Goal: Transaction & Acquisition: Purchase product/service

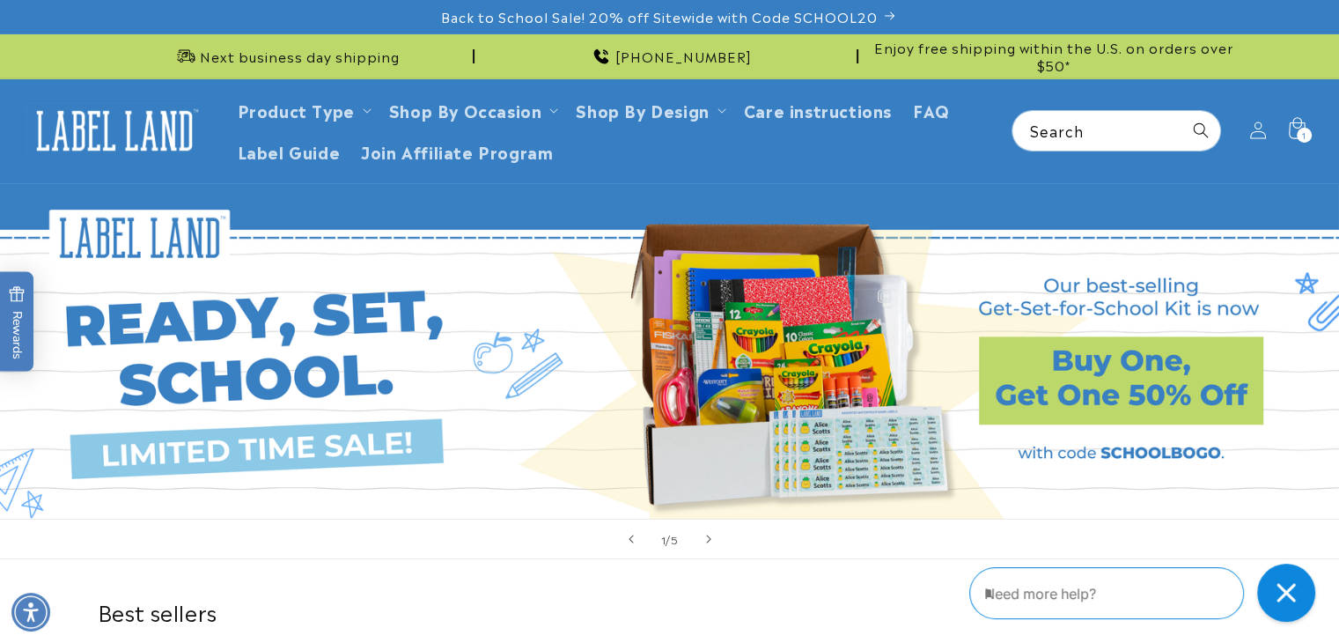
click at [1269, 587] on div "Close gorgias live chat" at bounding box center [1286, 592] width 39 height 39
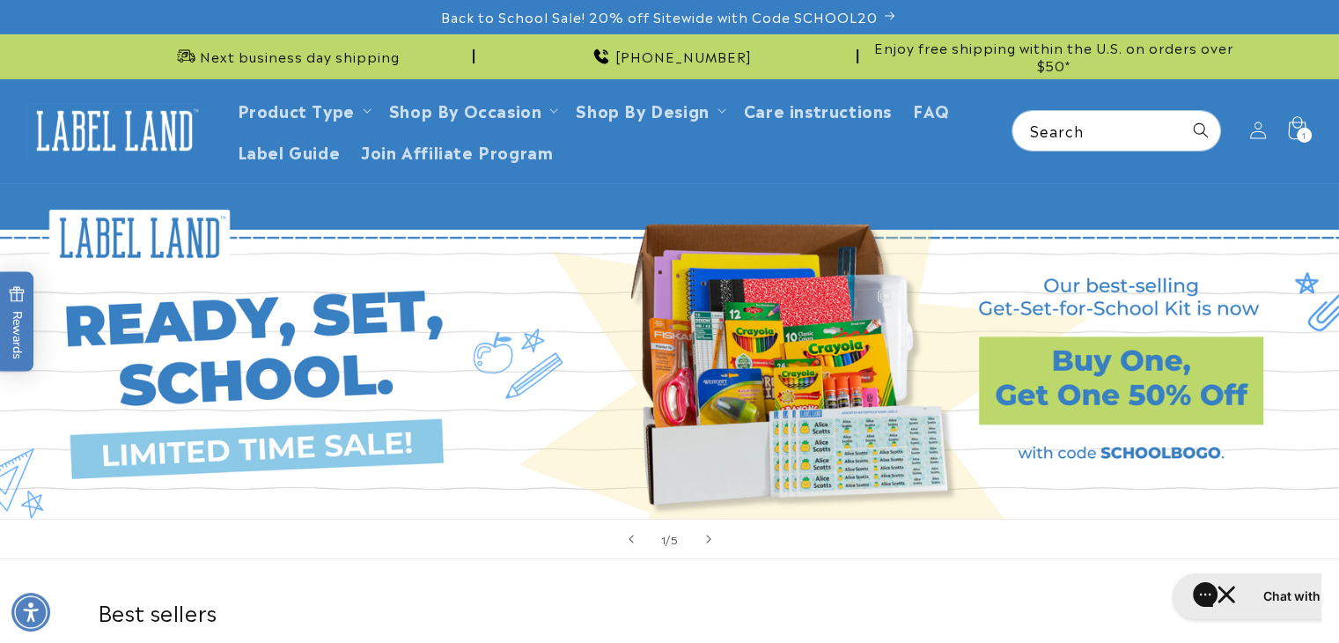
click at [1303, 128] on span "1" at bounding box center [1304, 135] width 4 height 15
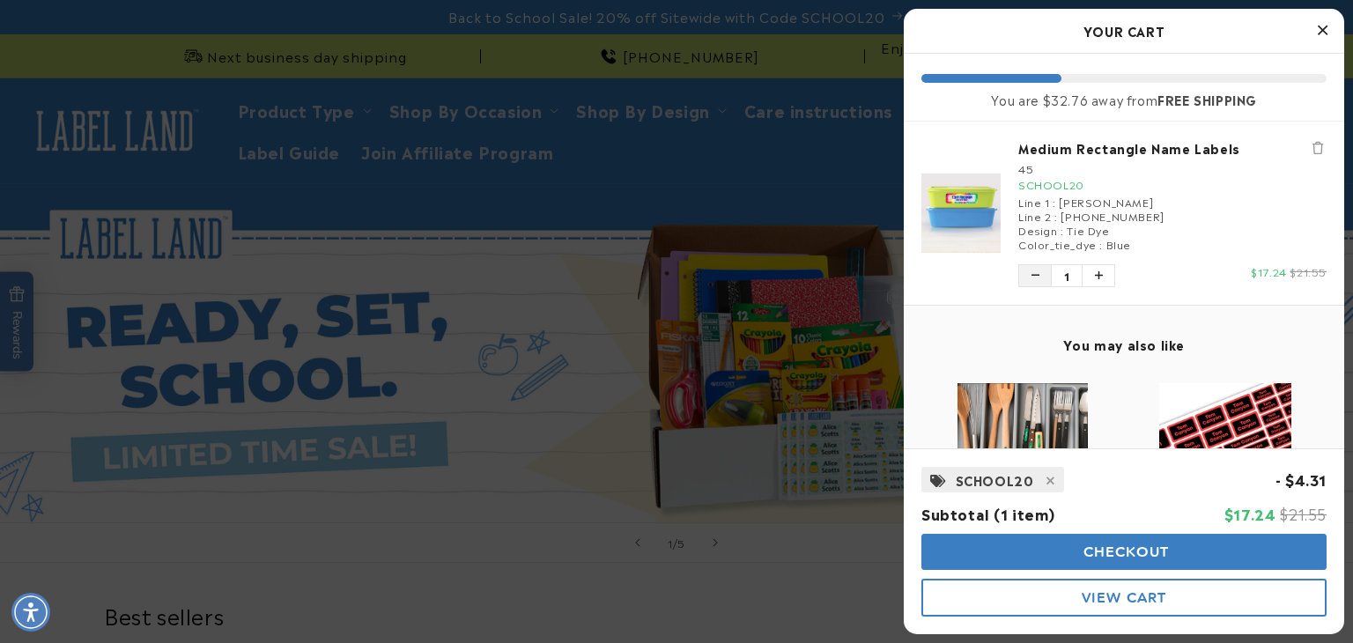
click at [1031, 279] on icon "Decrease quantity of Medium Rectangle Name Labels" at bounding box center [1035, 275] width 8 height 11
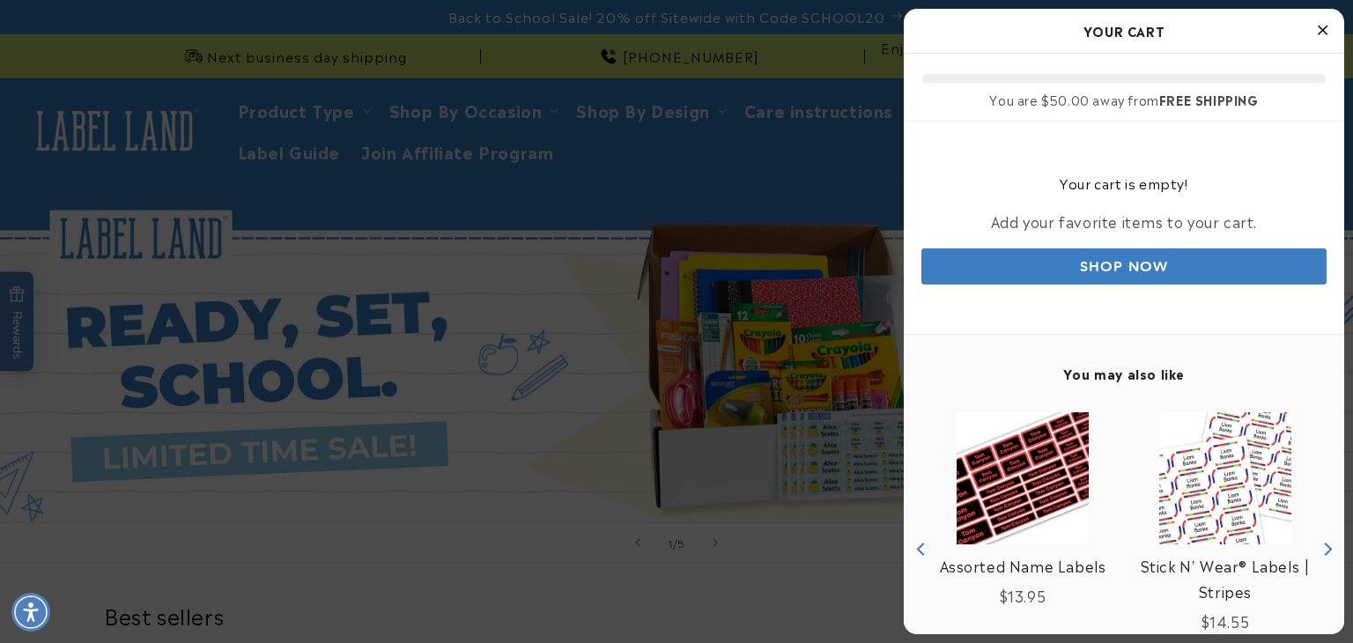
click at [1317, 26] on icon "Close Cart" at bounding box center [1322, 30] width 10 height 16
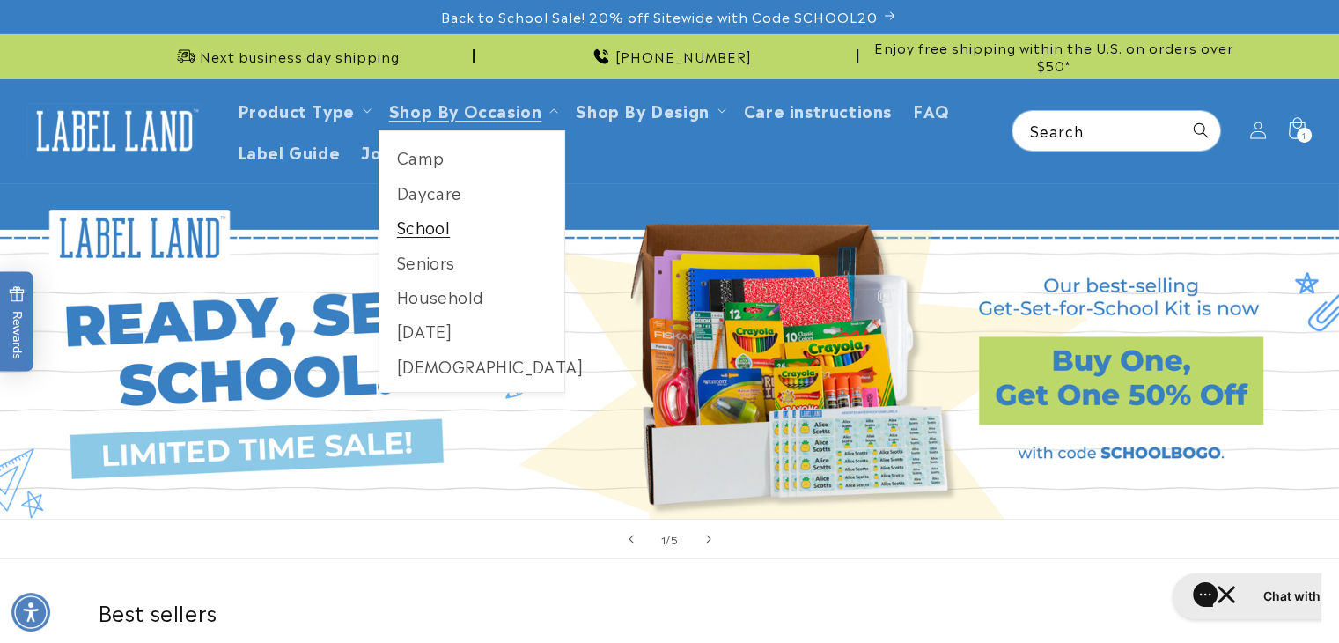
click at [427, 226] on link "School" at bounding box center [473, 227] width 186 height 34
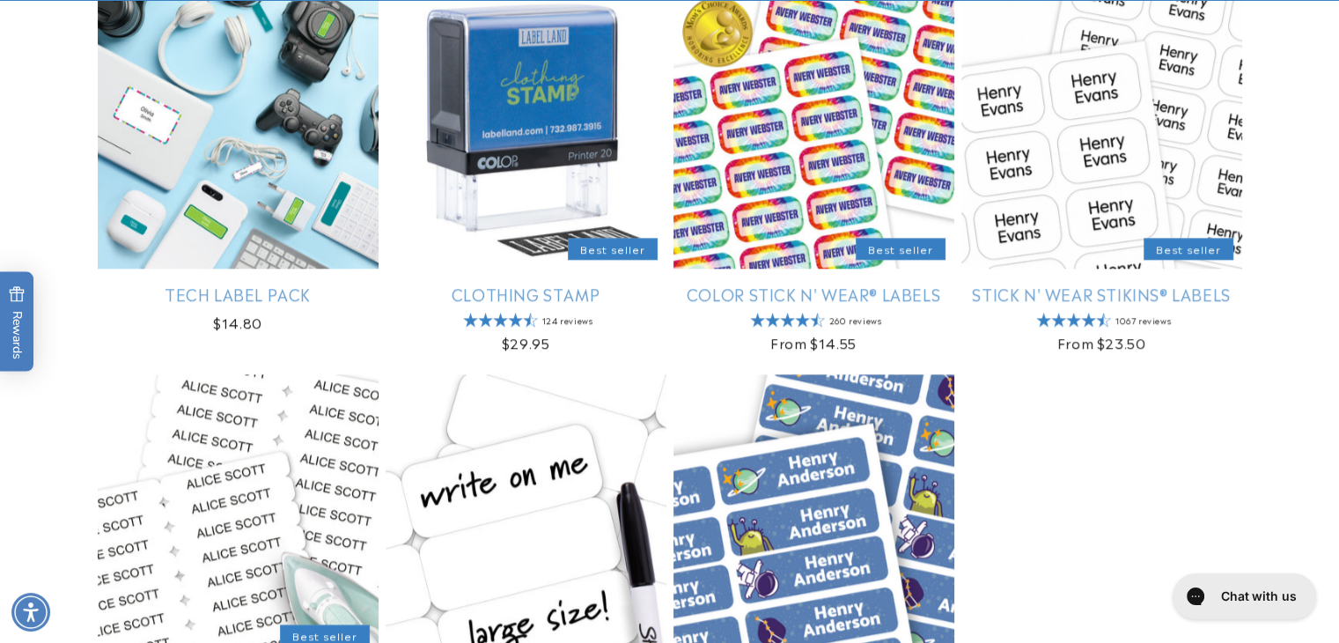
scroll to position [1948, 0]
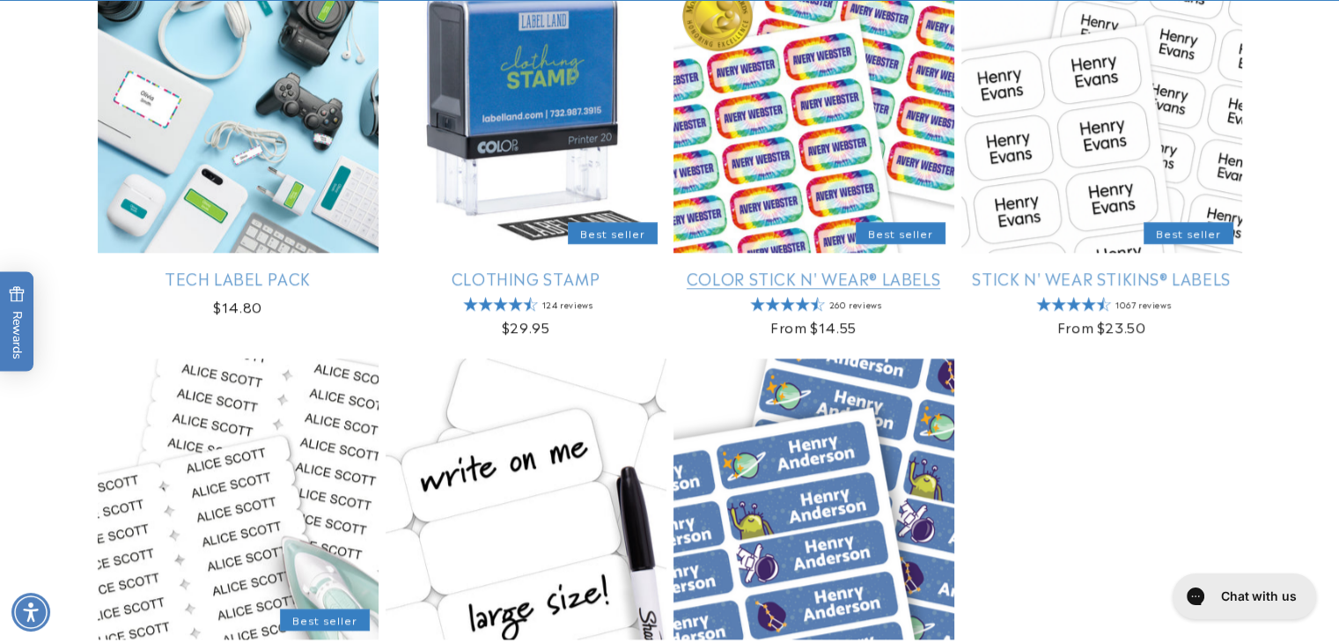
click at [779, 280] on link "Color Stick N' Wear® Labels" at bounding box center [814, 278] width 281 height 20
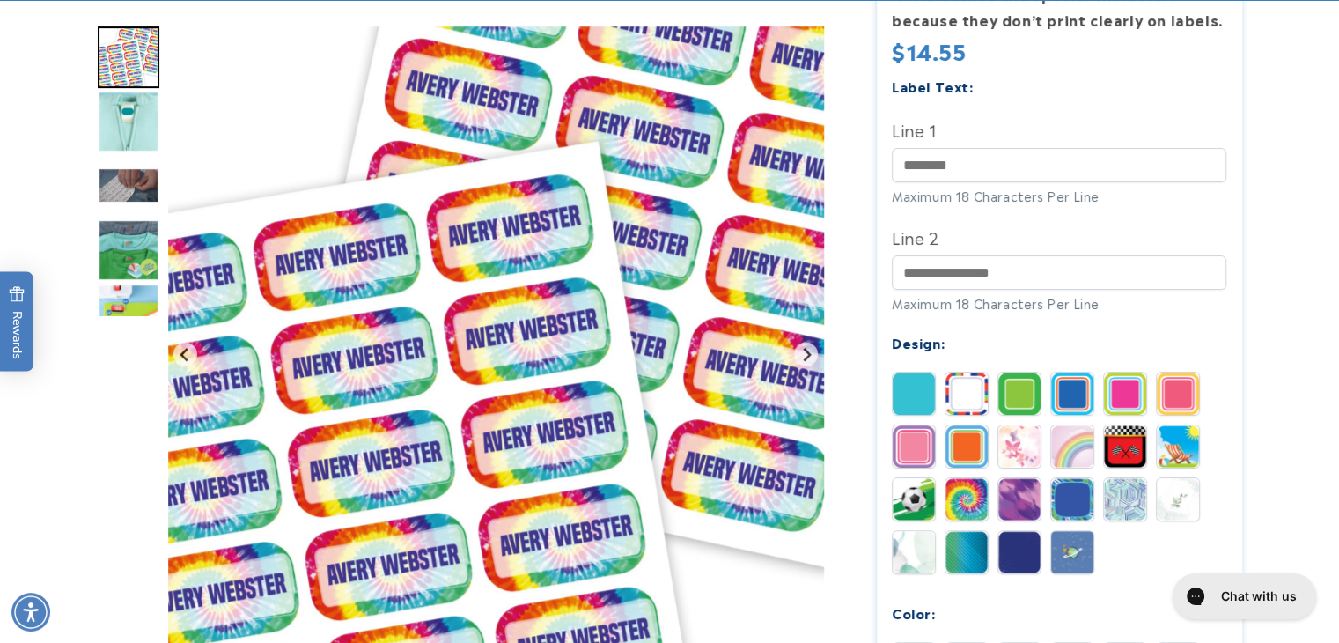
scroll to position [577, 0]
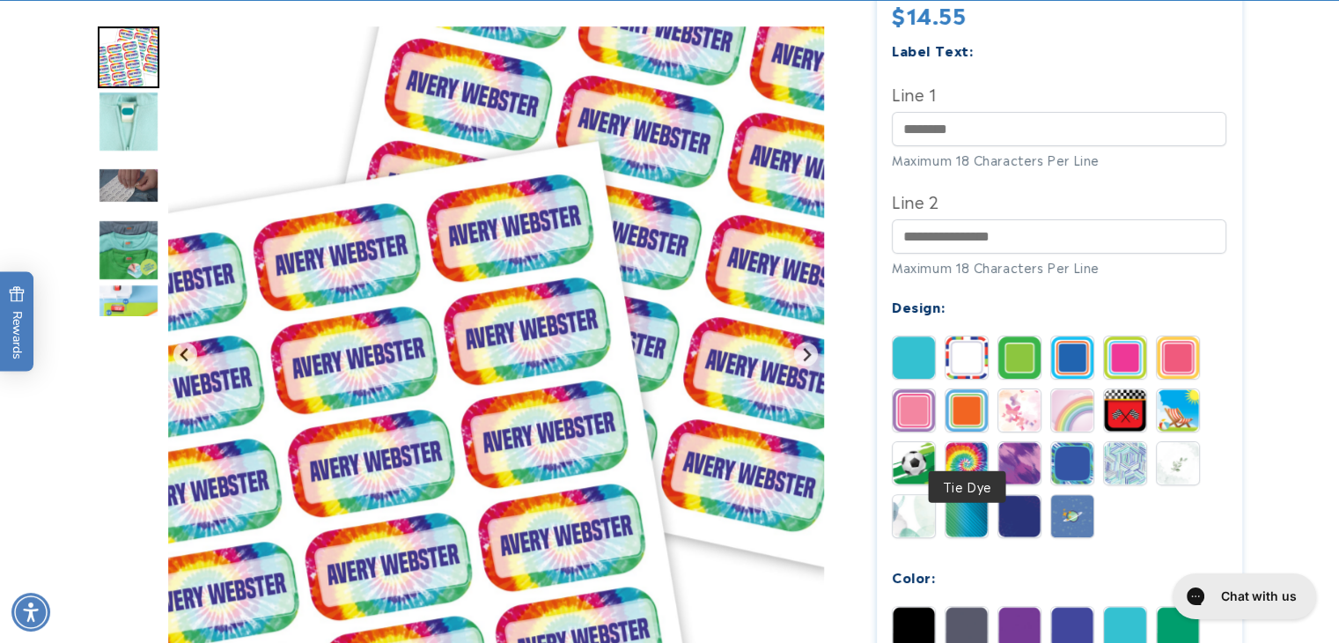
click at [958, 442] on img at bounding box center [967, 463] width 42 height 42
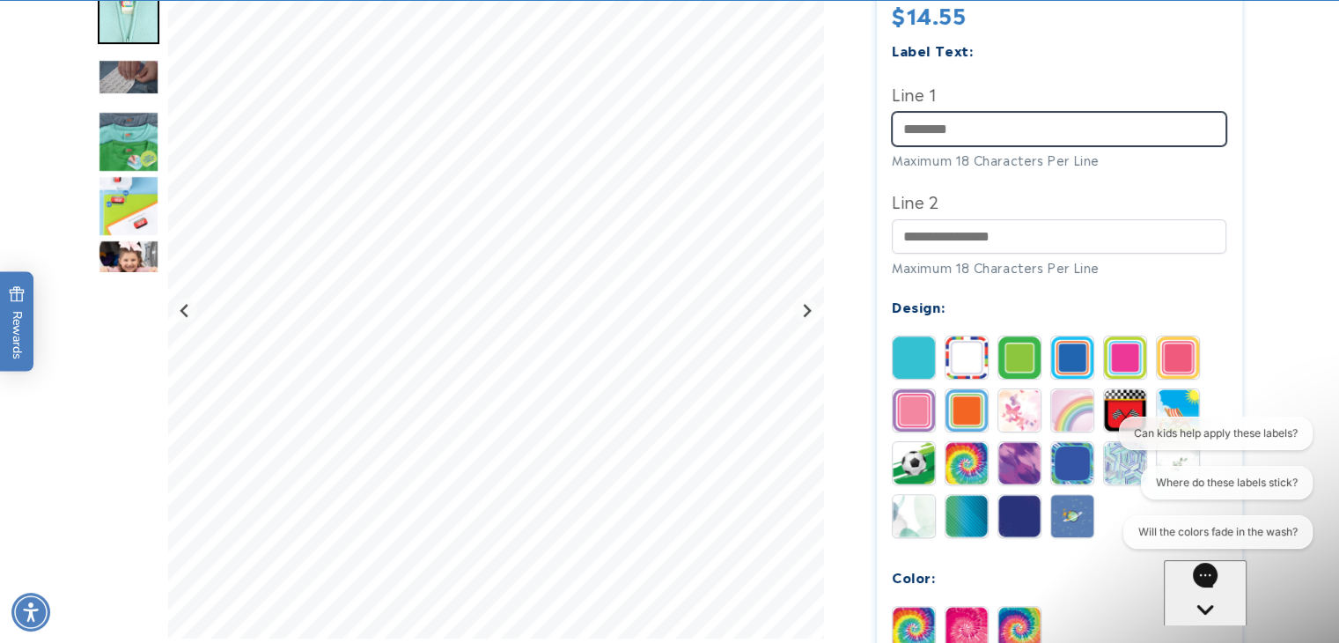
scroll to position [0, 0]
click at [933, 114] on input "Line 1" at bounding box center [1059, 129] width 335 height 34
type input "**********"
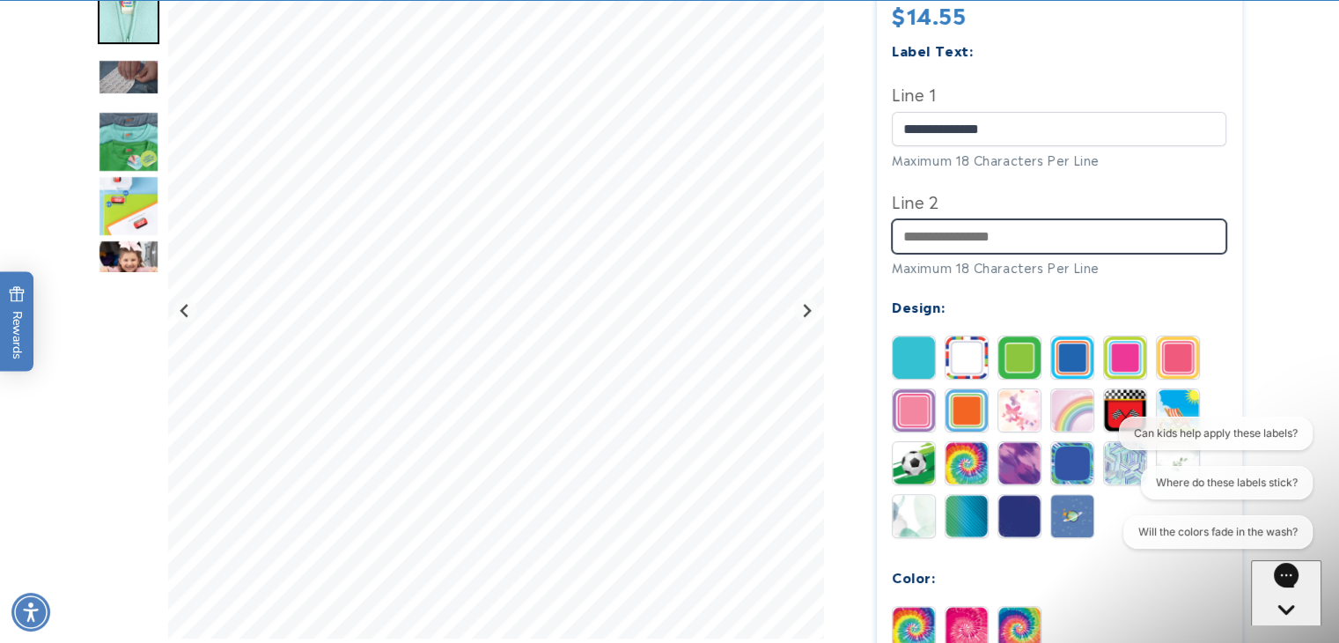
click at [936, 219] on input "Line 2" at bounding box center [1059, 236] width 335 height 34
click at [1279, 631] on icon "Gorgias live chat" at bounding box center [1287, 640] width 18 height 18
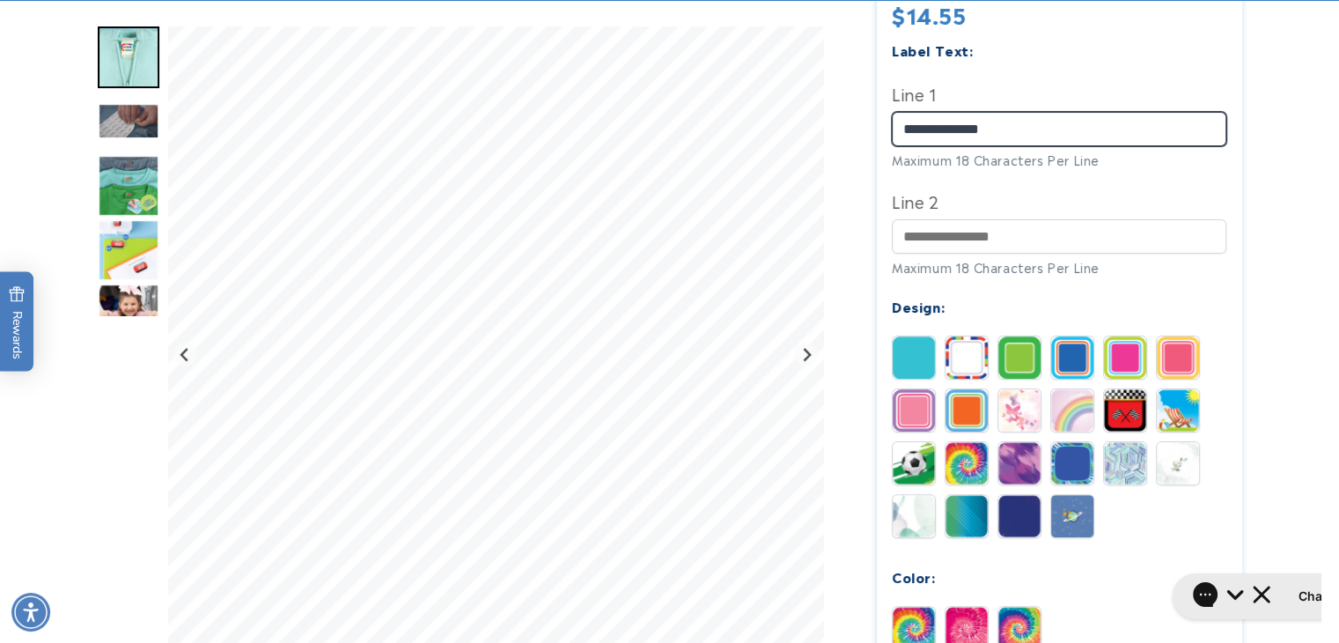
click at [901, 112] on input "**********" at bounding box center [1059, 129] width 335 height 34
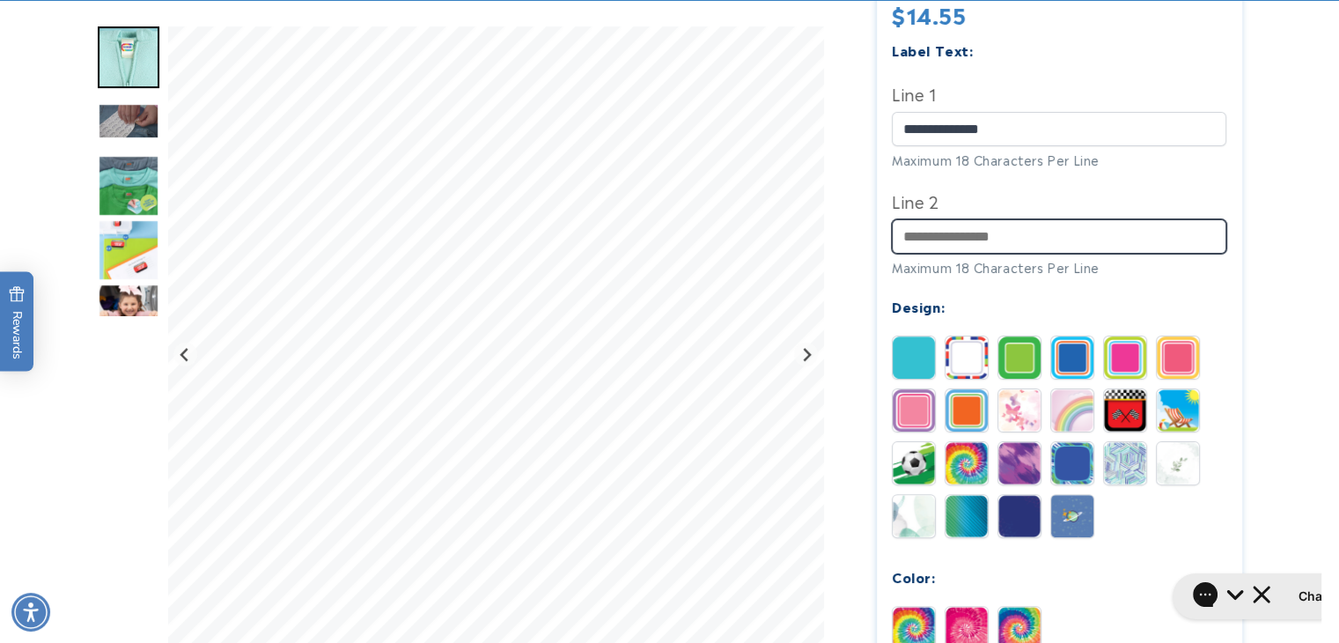
click at [946, 219] on input "Line 2" at bounding box center [1059, 236] width 335 height 34
paste input "**********"
click at [947, 219] on input "**********" at bounding box center [1059, 236] width 335 height 34
click at [928, 219] on input "**********" at bounding box center [1059, 236] width 335 height 34
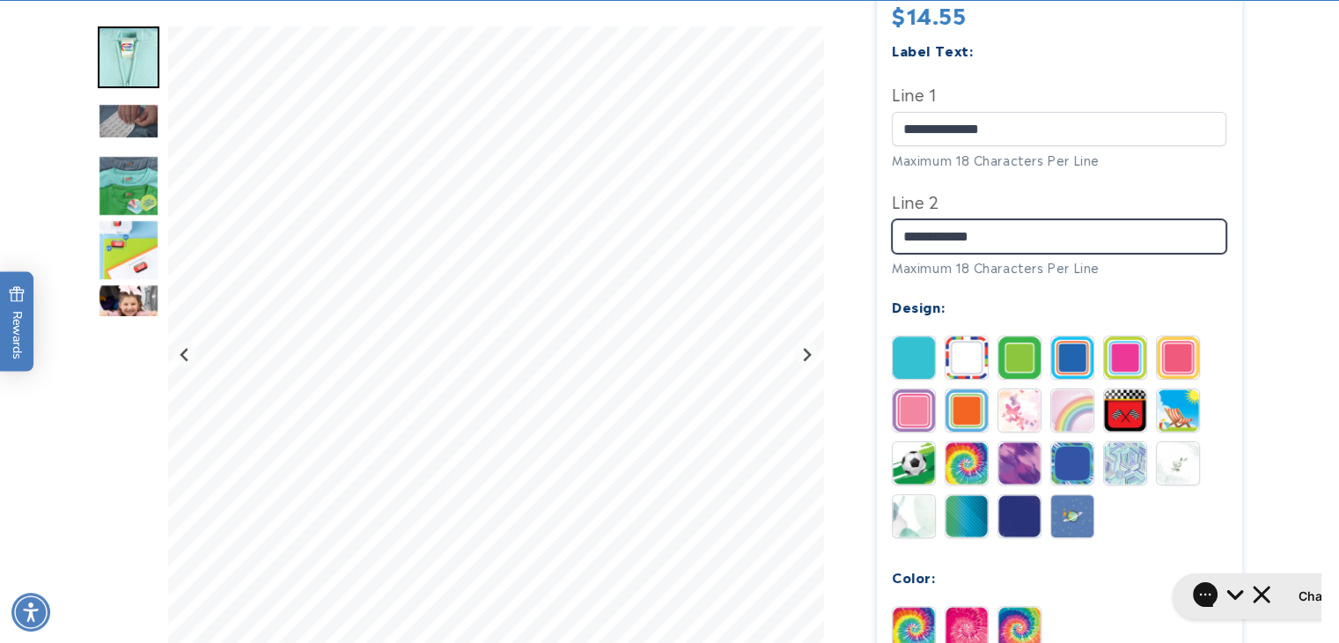
click at [928, 219] on input "**********" at bounding box center [1059, 236] width 335 height 34
type input "**********"
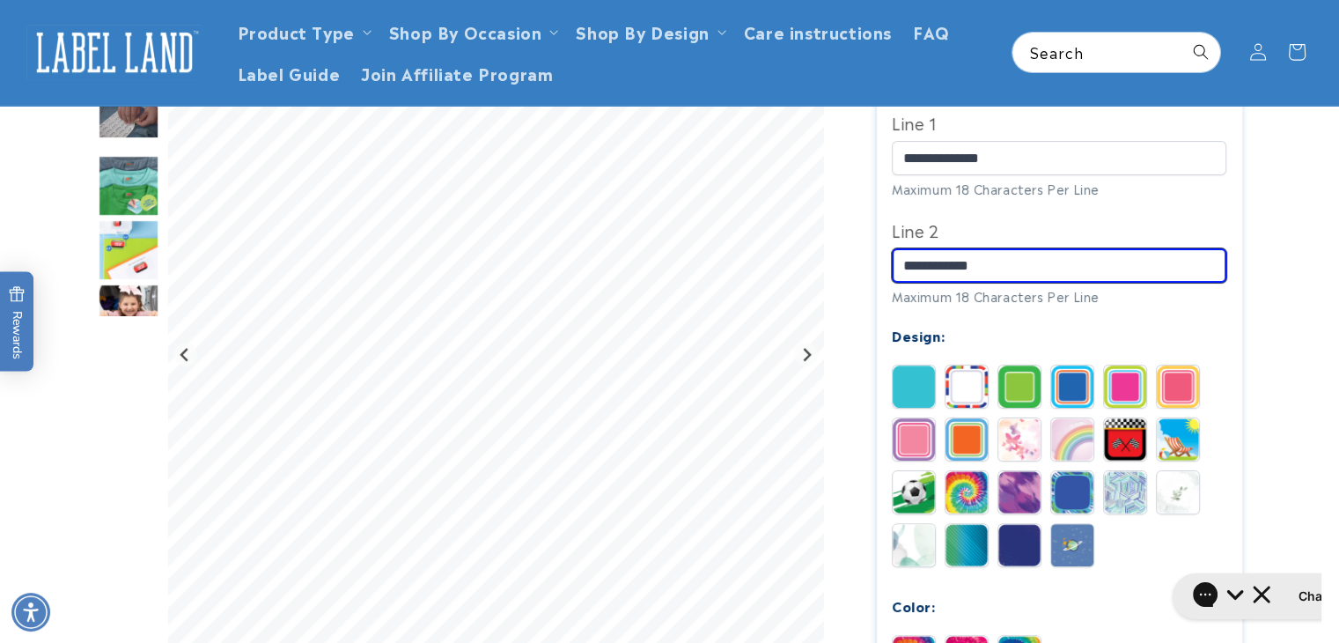
scroll to position [479, 0]
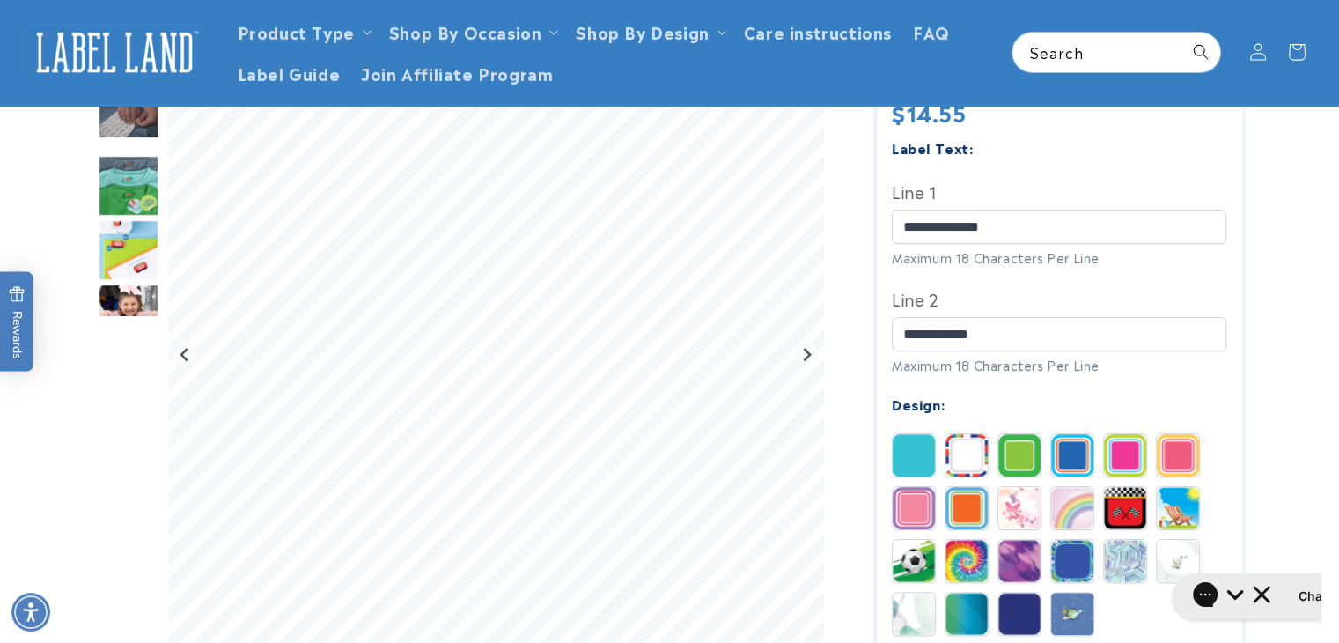
click at [107, 266] on img "Go to slide 5" at bounding box center [129, 250] width 62 height 62
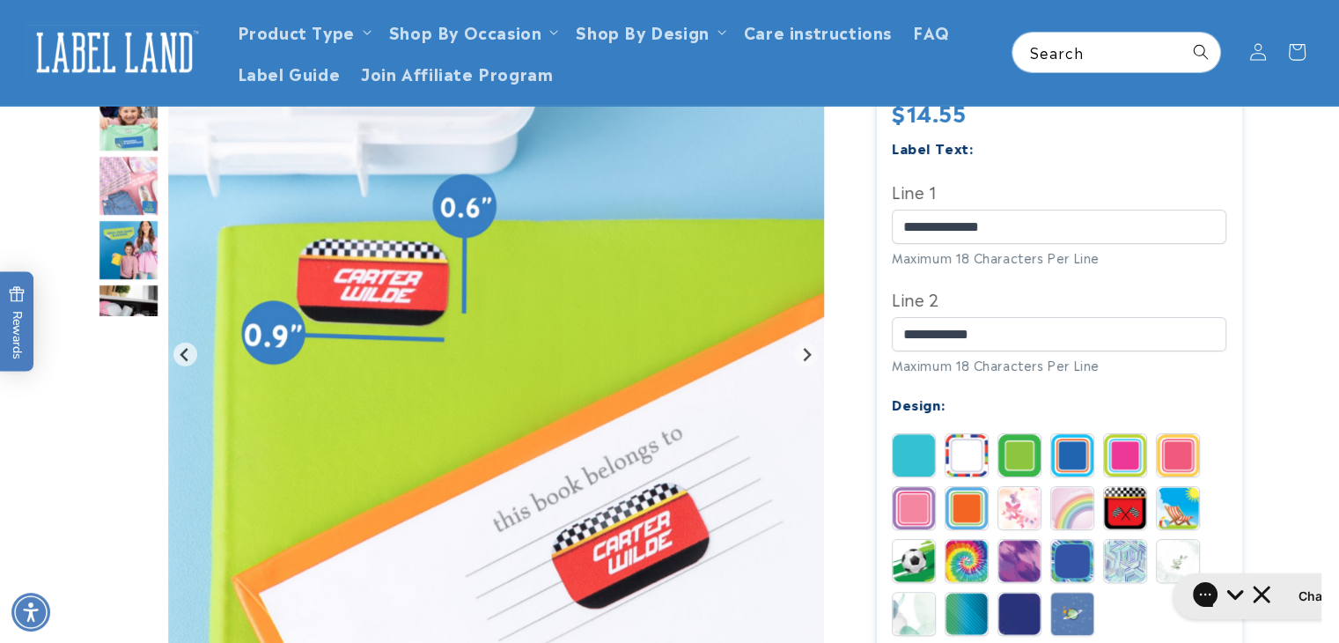
click at [127, 297] on img "Go to slide 9" at bounding box center [129, 315] width 62 height 62
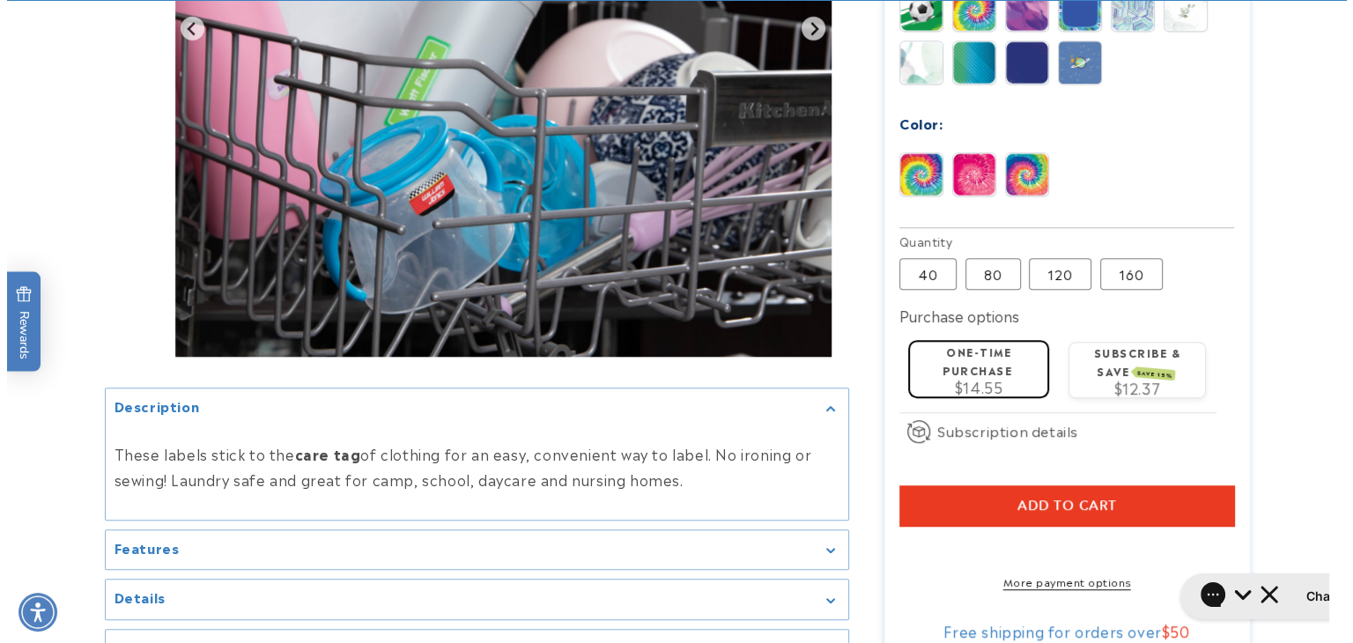
scroll to position [1072, 0]
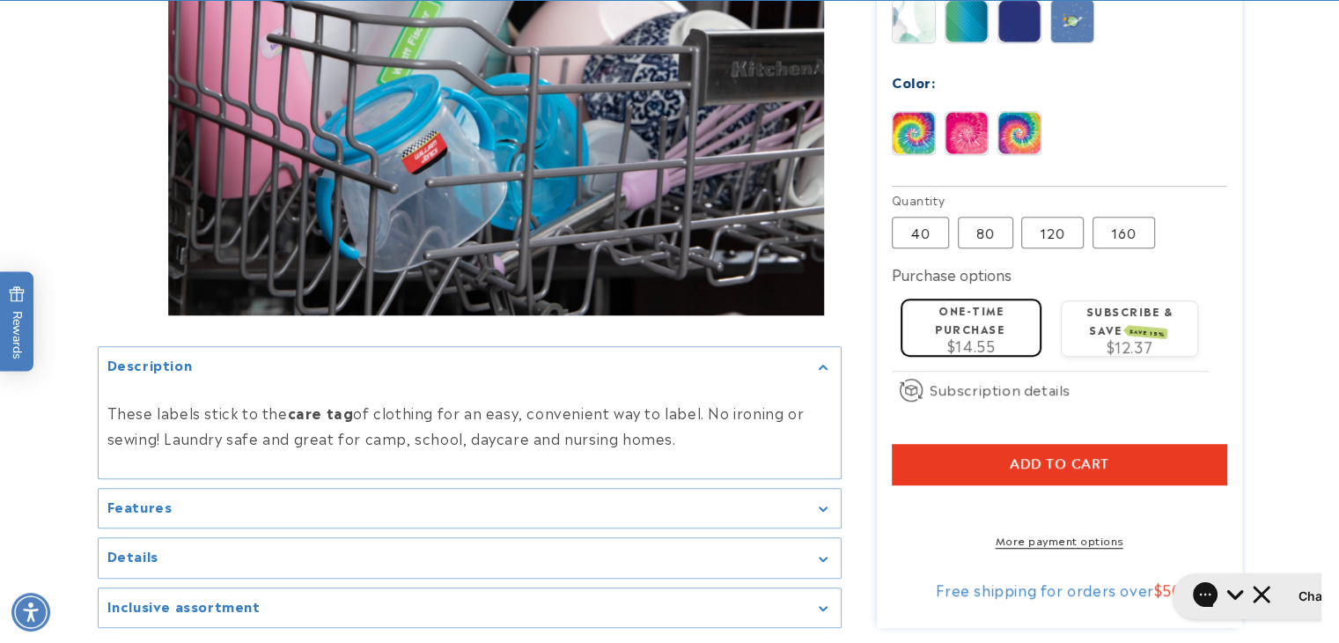
click at [1046, 456] on span "Add to cart" at bounding box center [1060, 464] width 100 height 16
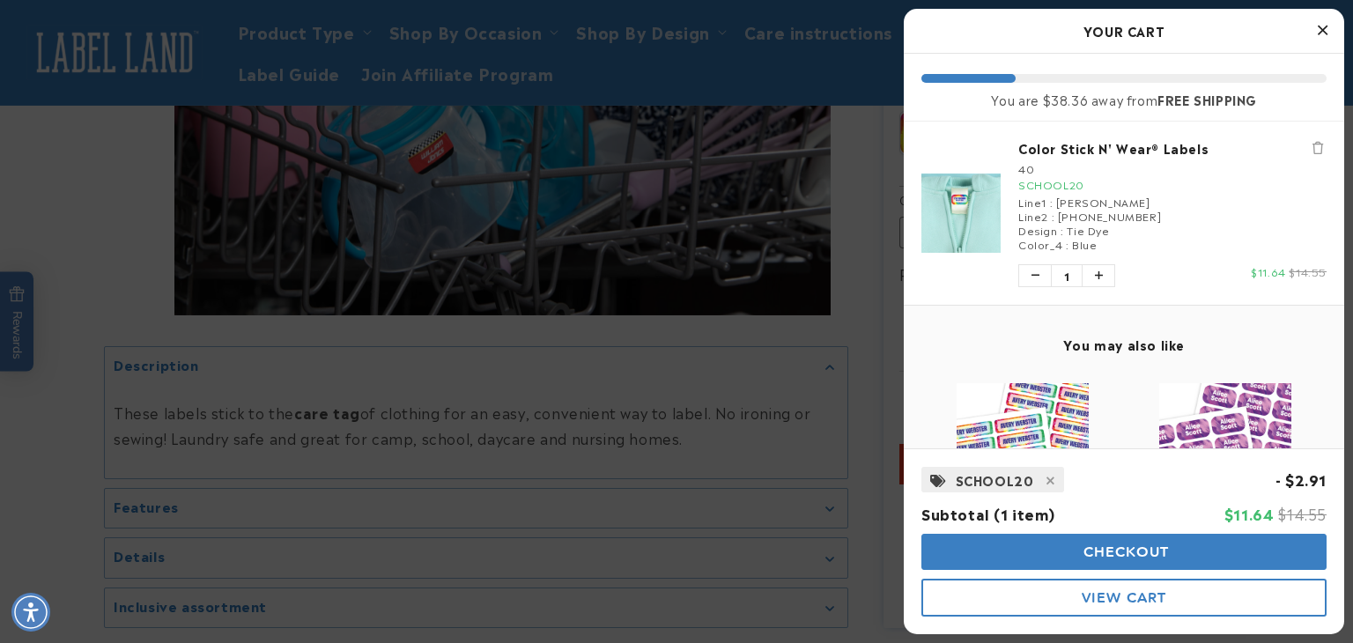
click at [1112, 555] on span "Checkout" at bounding box center [1124, 551] width 91 height 17
click at [1139, 597] on span "View Cart" at bounding box center [1123, 597] width 85 height 17
click at [1116, 602] on span "View Cart" at bounding box center [1123, 597] width 85 height 17
click at [1094, 593] on span "View Cart" at bounding box center [1123, 597] width 85 height 17
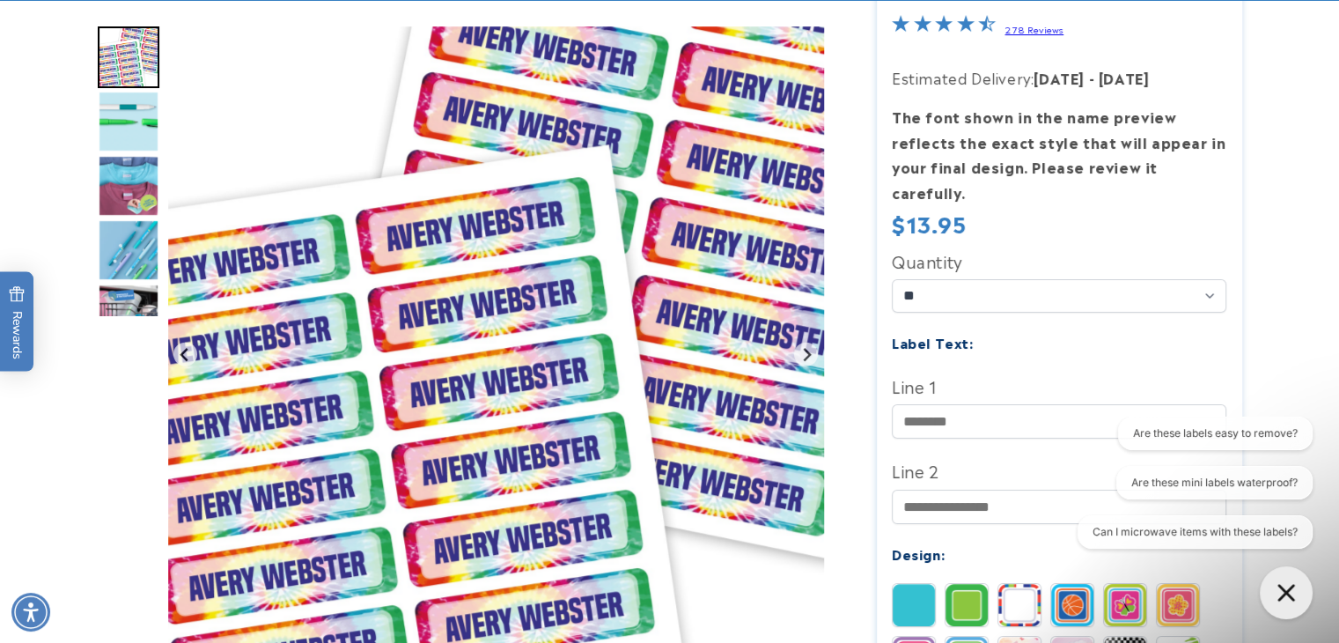
scroll to position [333, 0]
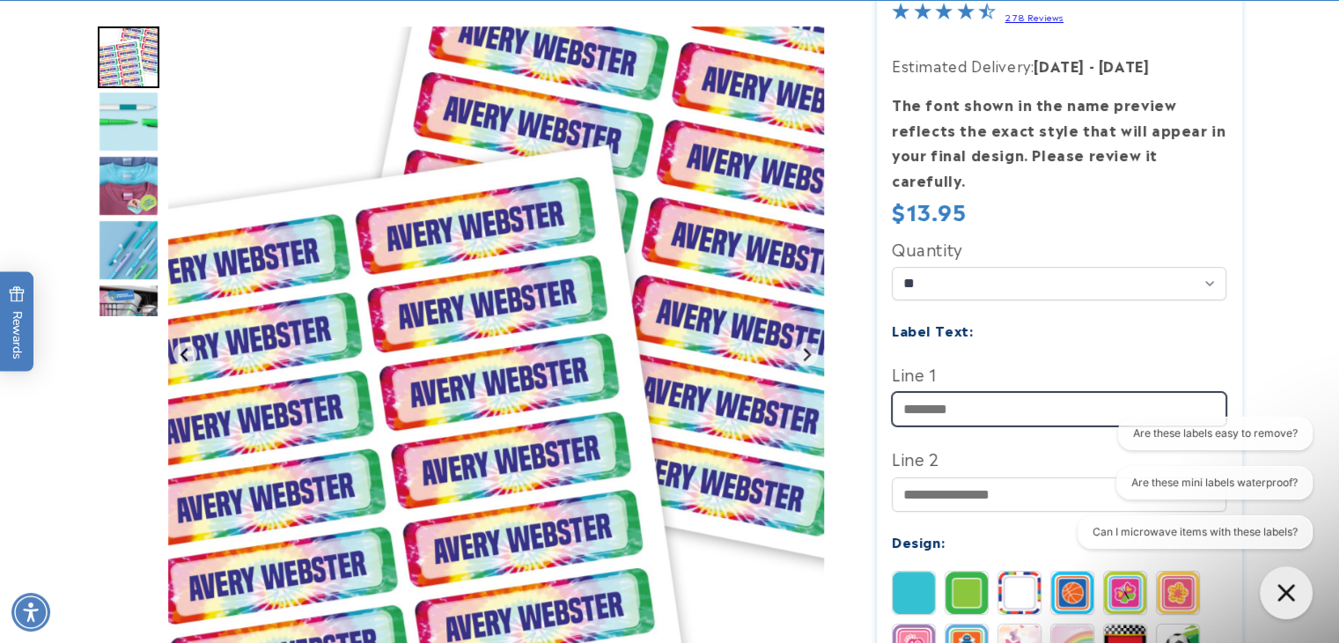
click at [970, 392] on input "Line 1" at bounding box center [1059, 409] width 335 height 34
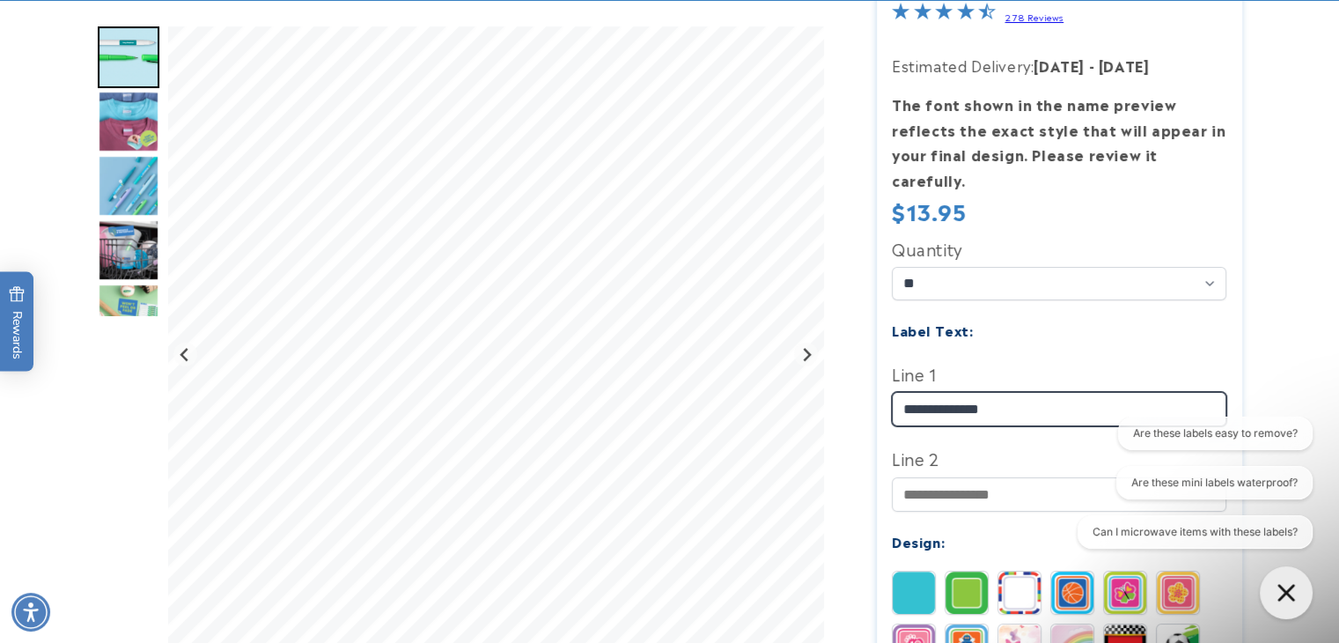
type input "**********"
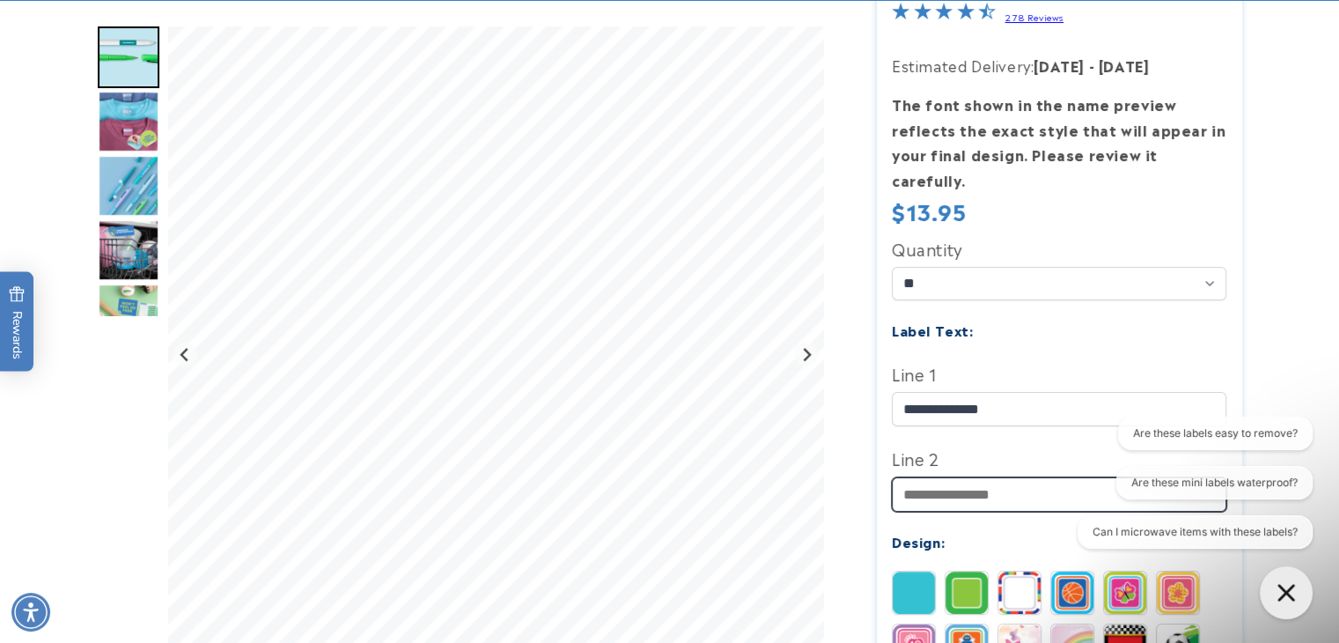
click at [947, 477] on input "Line 2" at bounding box center [1059, 494] width 335 height 34
click at [932, 477] on input "Line 2" at bounding box center [1059, 494] width 335 height 34
paste input "**********"
type input "**********"
click at [1284, 597] on icon "Gorgias live chat" at bounding box center [1286, 592] width 19 height 19
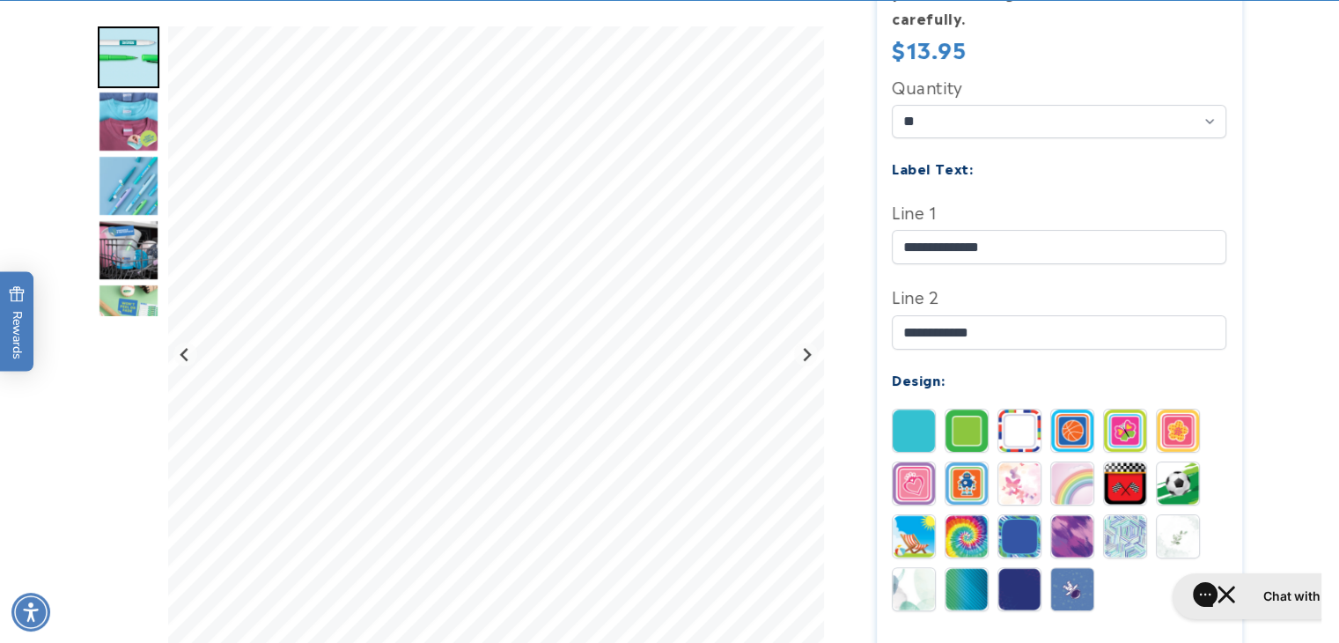
scroll to position [499, 0]
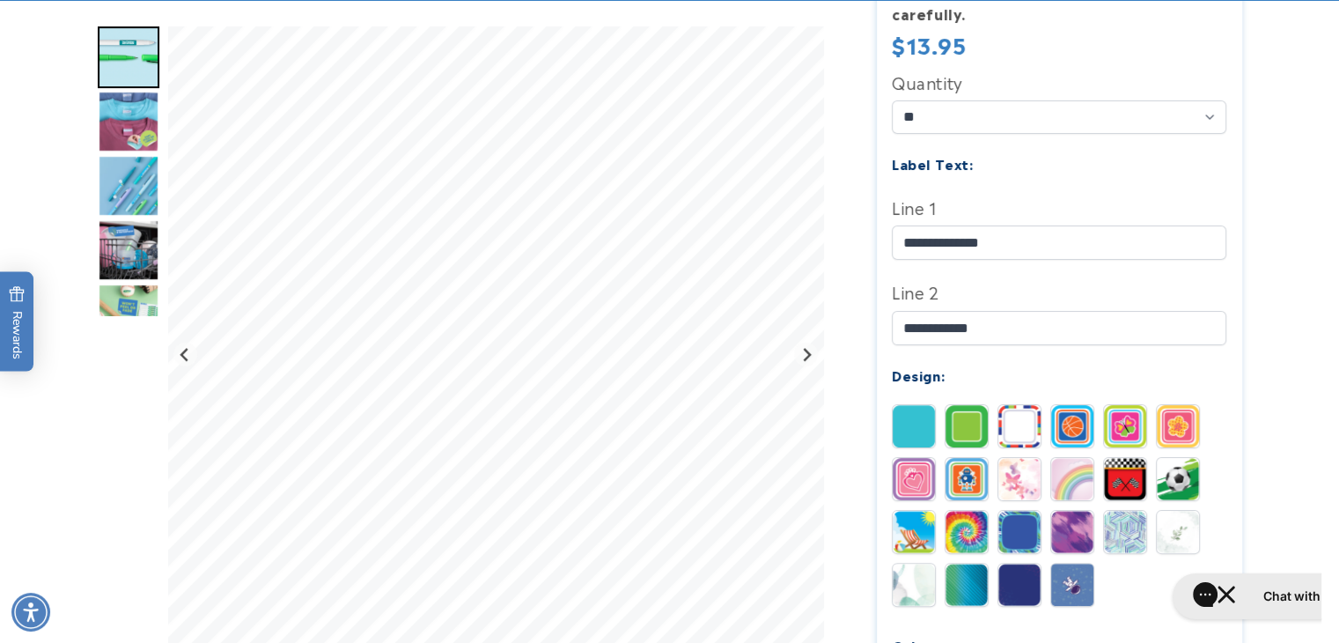
click at [122, 110] on img "Go to slide 3" at bounding box center [129, 122] width 62 height 62
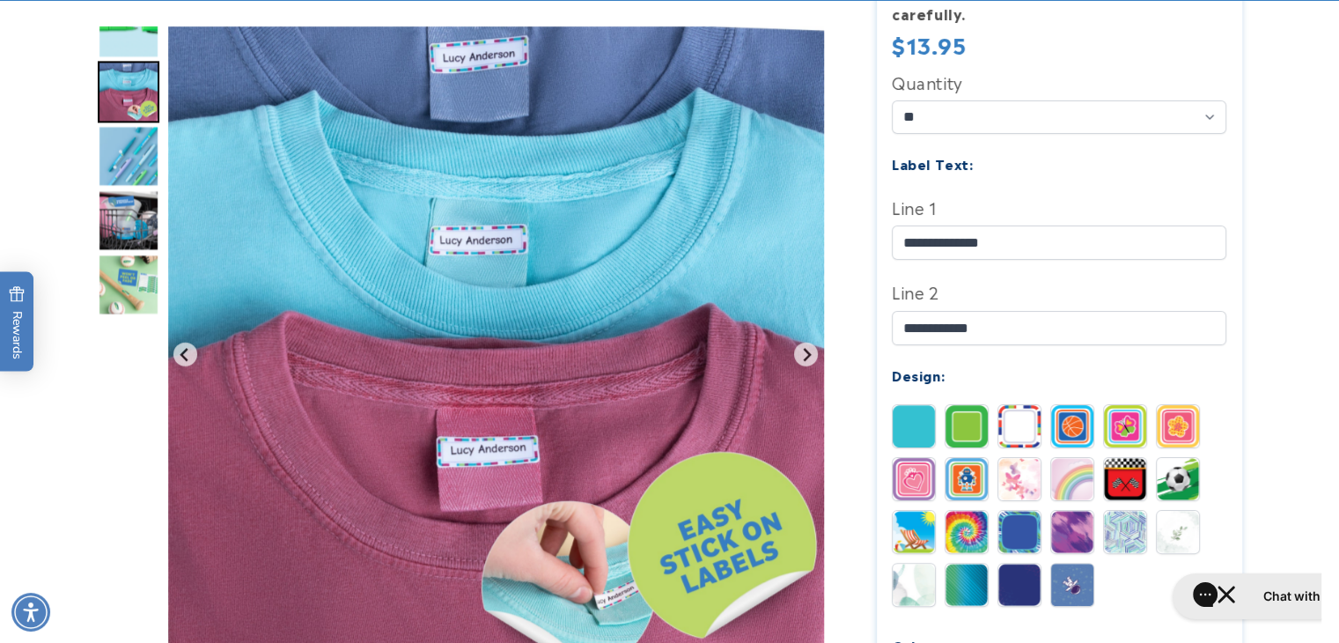
click at [129, 134] on img "Go to slide 4" at bounding box center [129, 156] width 62 height 62
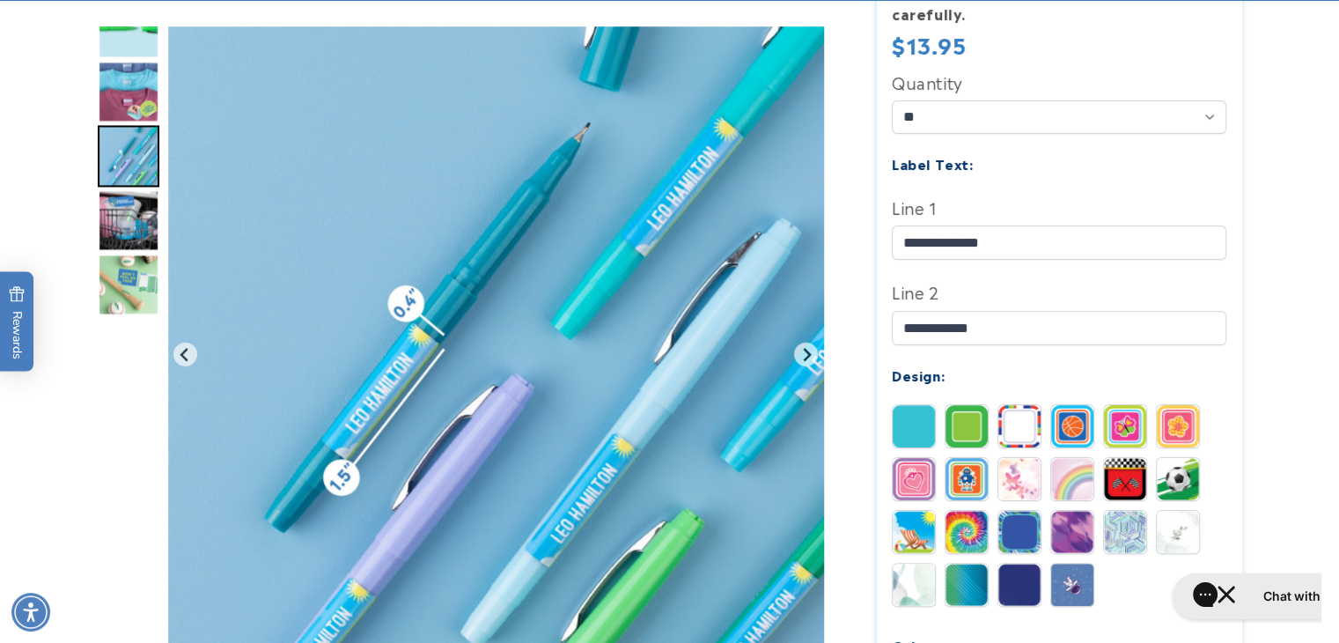
click at [134, 181] on img "Go to slide 4" at bounding box center [129, 156] width 62 height 62
click at [129, 233] on img "Go to slide 5" at bounding box center [129, 220] width 62 height 62
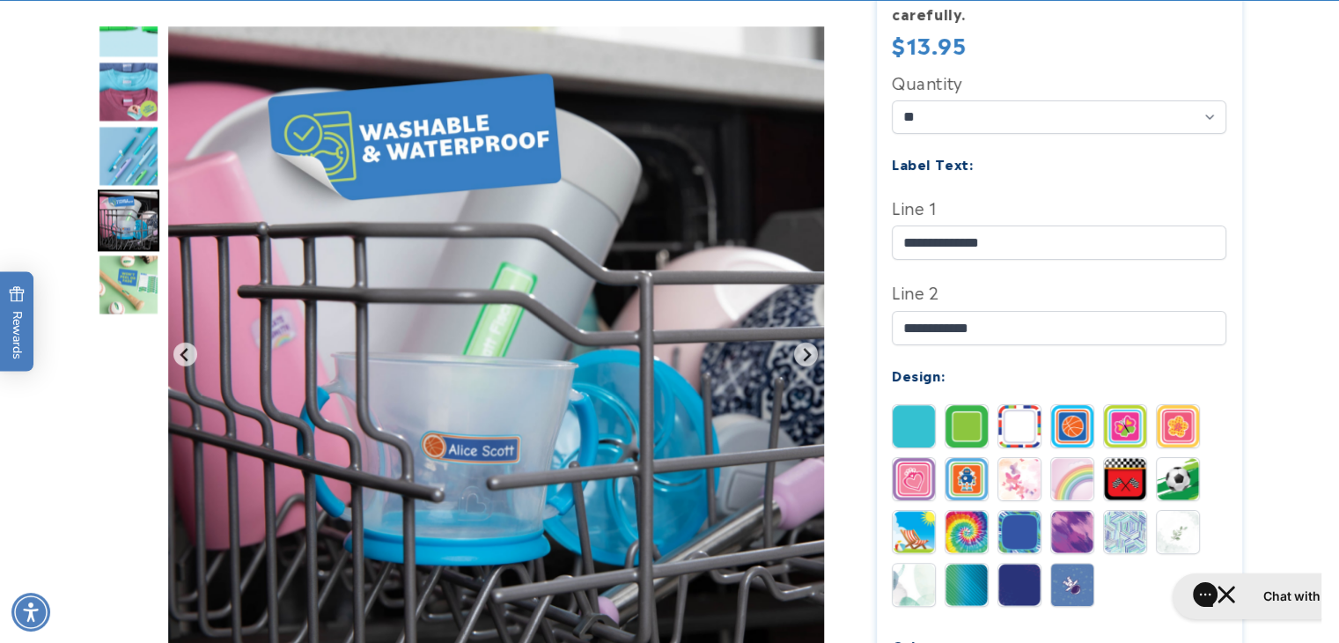
click at [1028, 458] on img at bounding box center [1020, 479] width 42 height 42
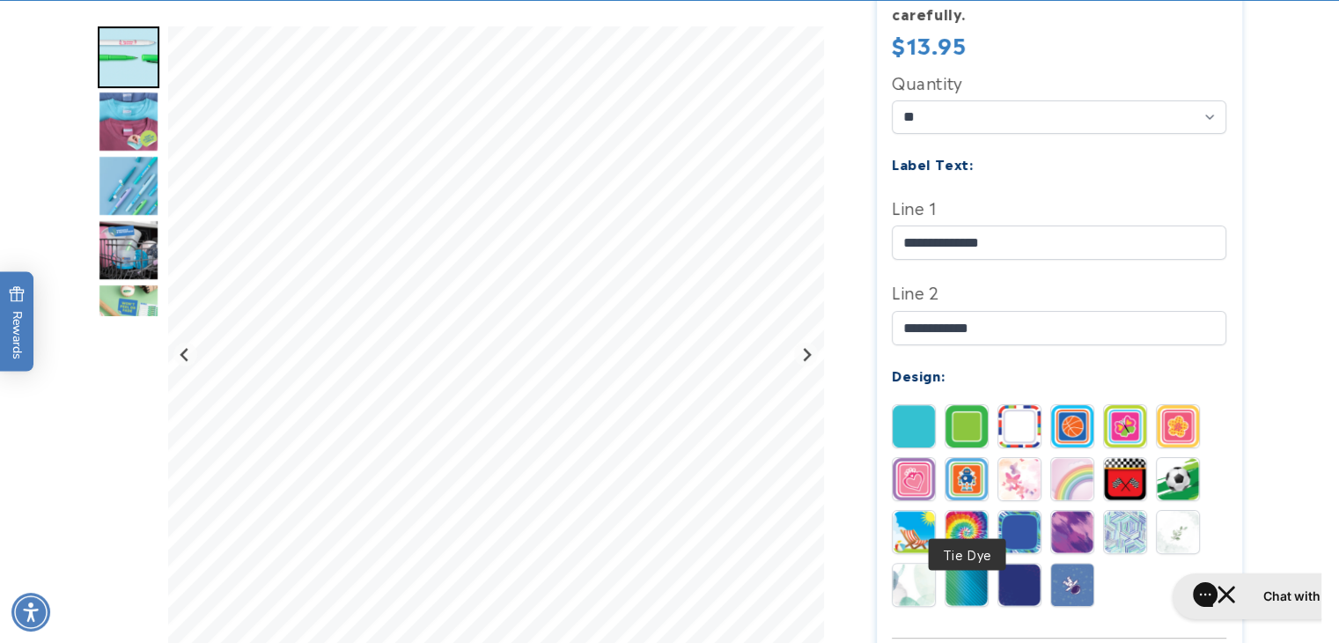
click at [960, 512] on img at bounding box center [967, 532] width 42 height 42
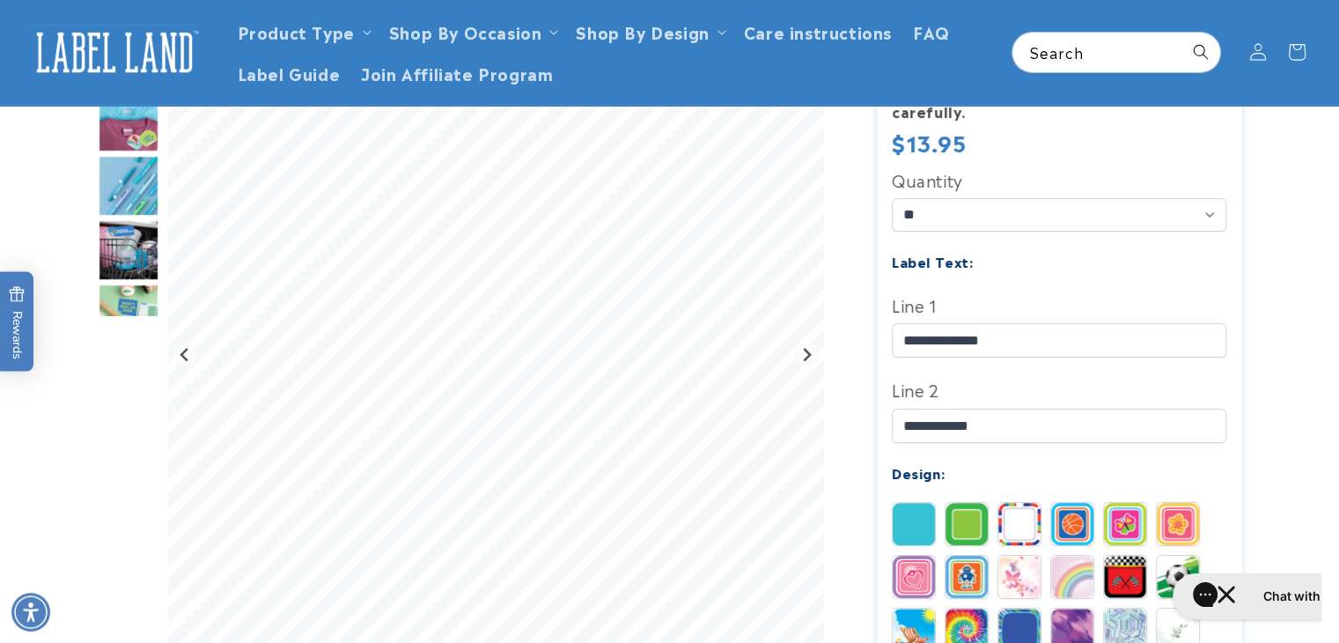
scroll to position [289, 0]
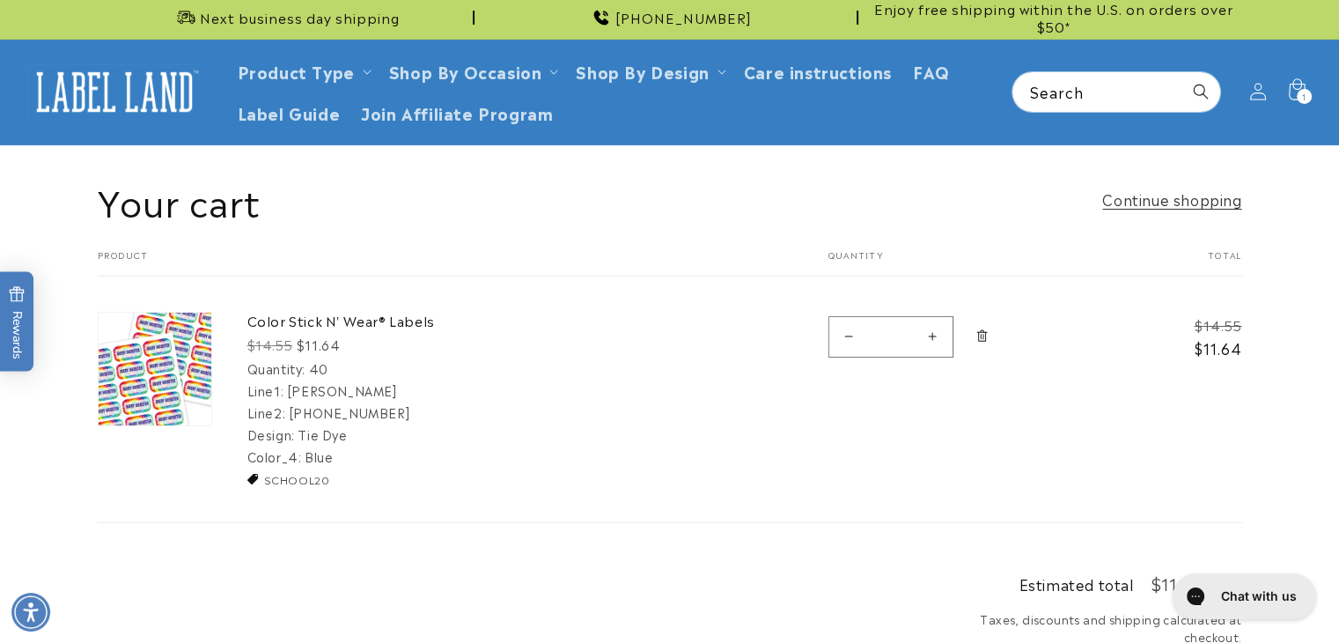
scroll to position [28, 0]
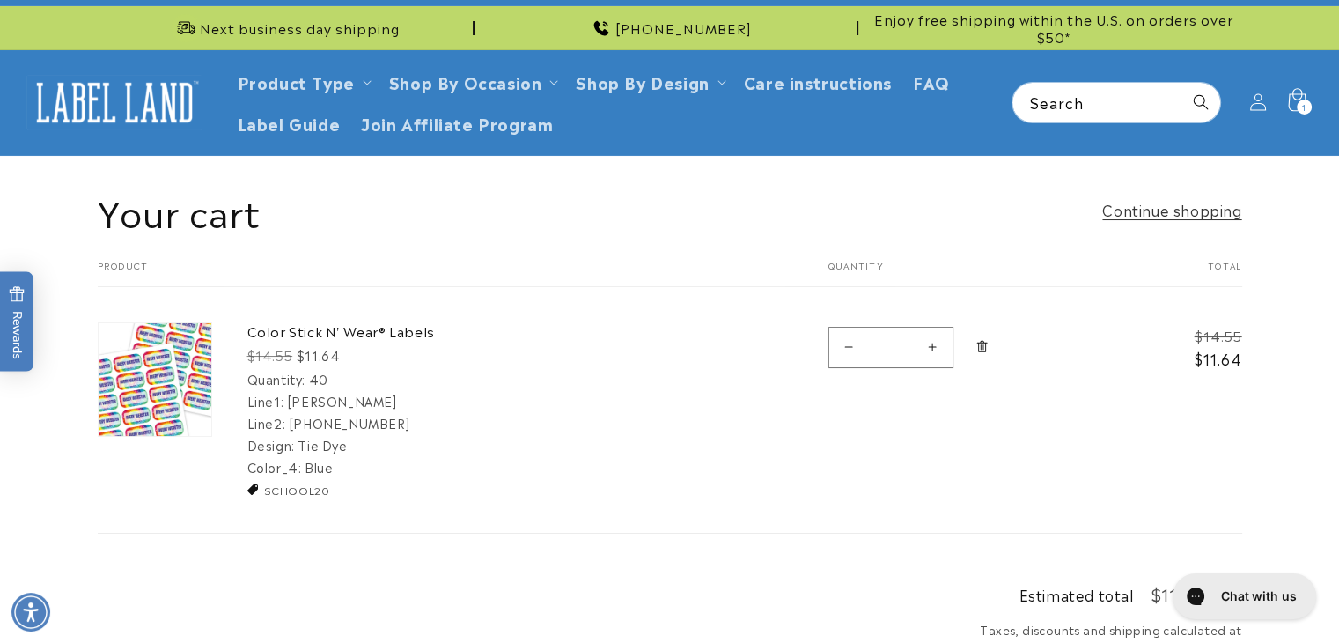
click at [1294, 113] on icon at bounding box center [1296, 102] width 41 height 41
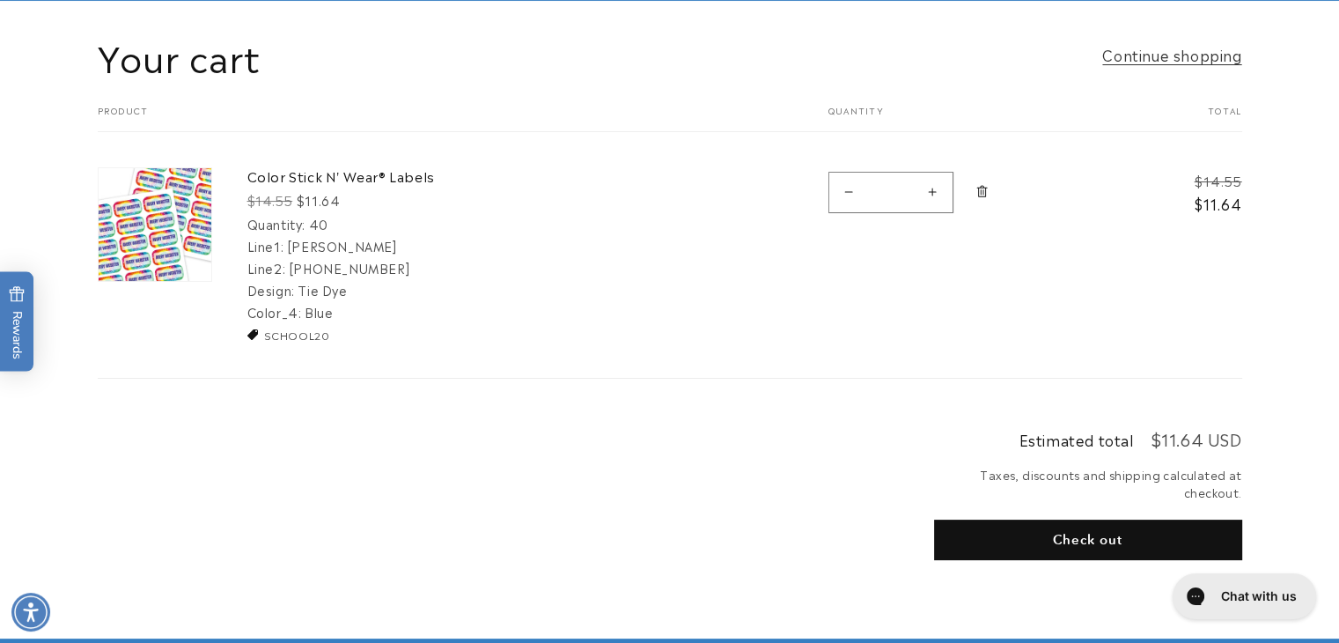
scroll to position [195, 0]
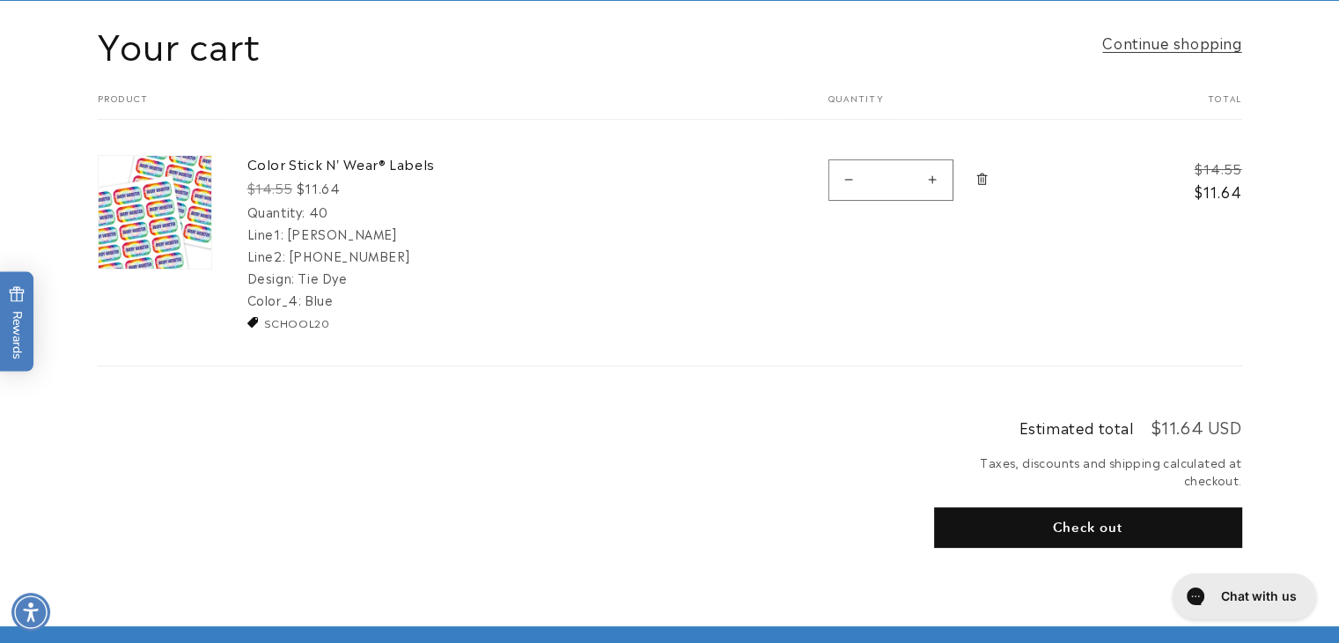
click at [295, 330] on div "Your cart Product Total Quantity Total Color Stick N' Wear® Labels Regular pric…" at bounding box center [670, 229] width 1145 height 275
click at [297, 311] on td "Color Stick N' Wear® Labels Regular price $14.55 Sale price $11.64 Quantity: 40…" at bounding box center [498, 225] width 572 height 211
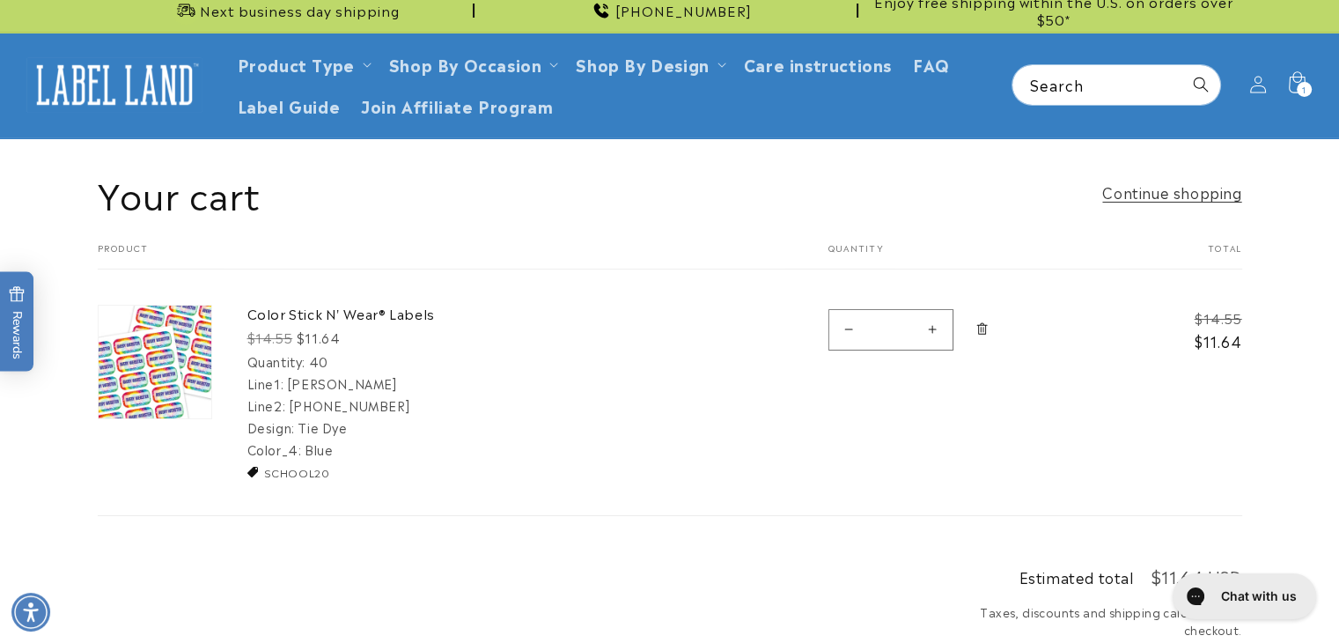
scroll to position [19, 0]
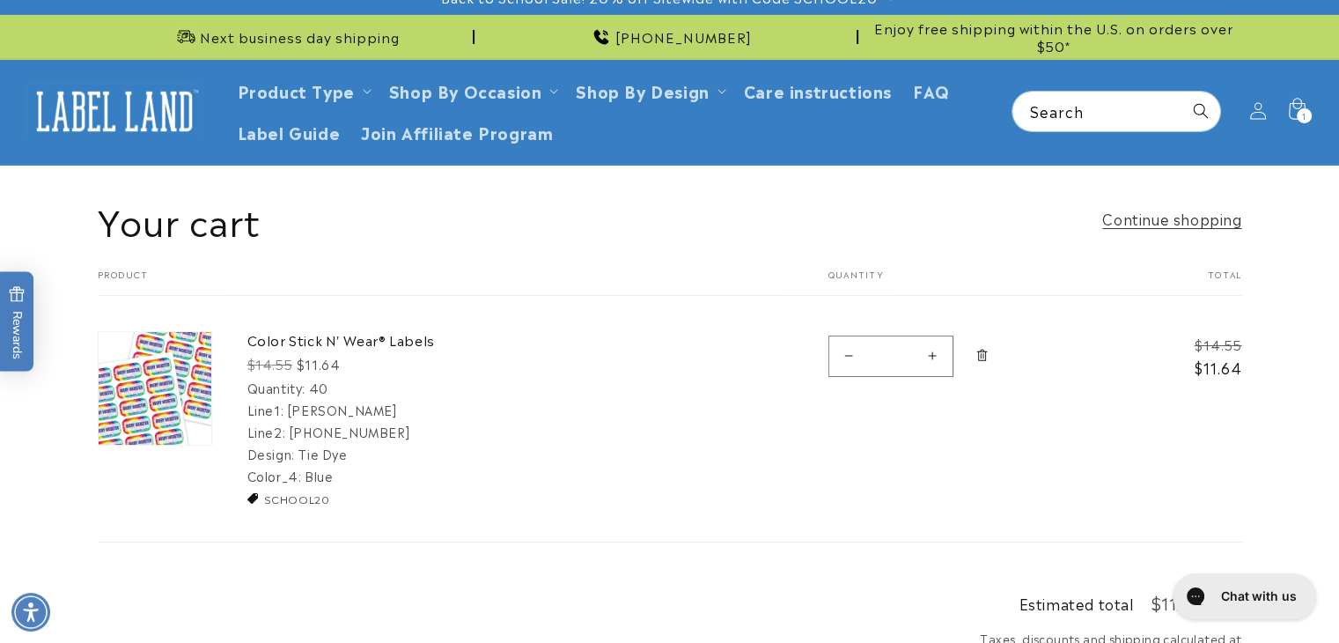
drag, startPoint x: 1352, startPoint y: 287, endPoint x: 1352, endPoint y: 166, distance: 121.5
click at [1338, 166] on html "Skip to main content Enable accessibility for low vision Open the accessibility…" at bounding box center [669, 302] width 1339 height 643
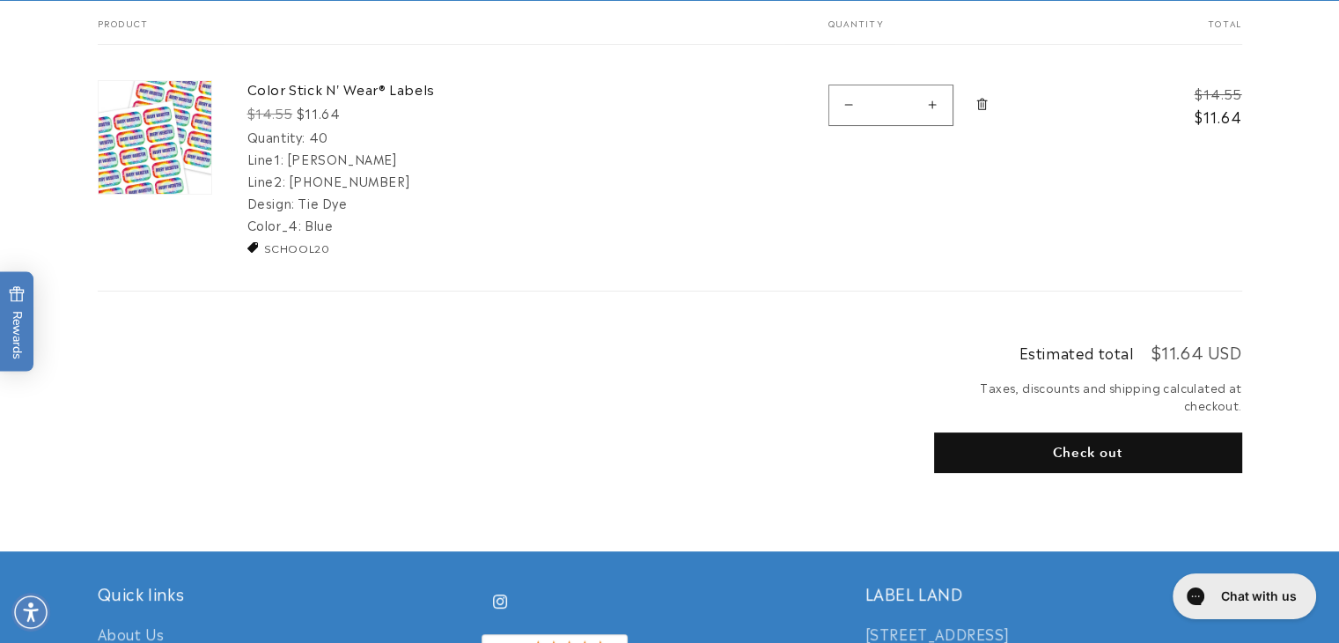
scroll to position [289, 0]
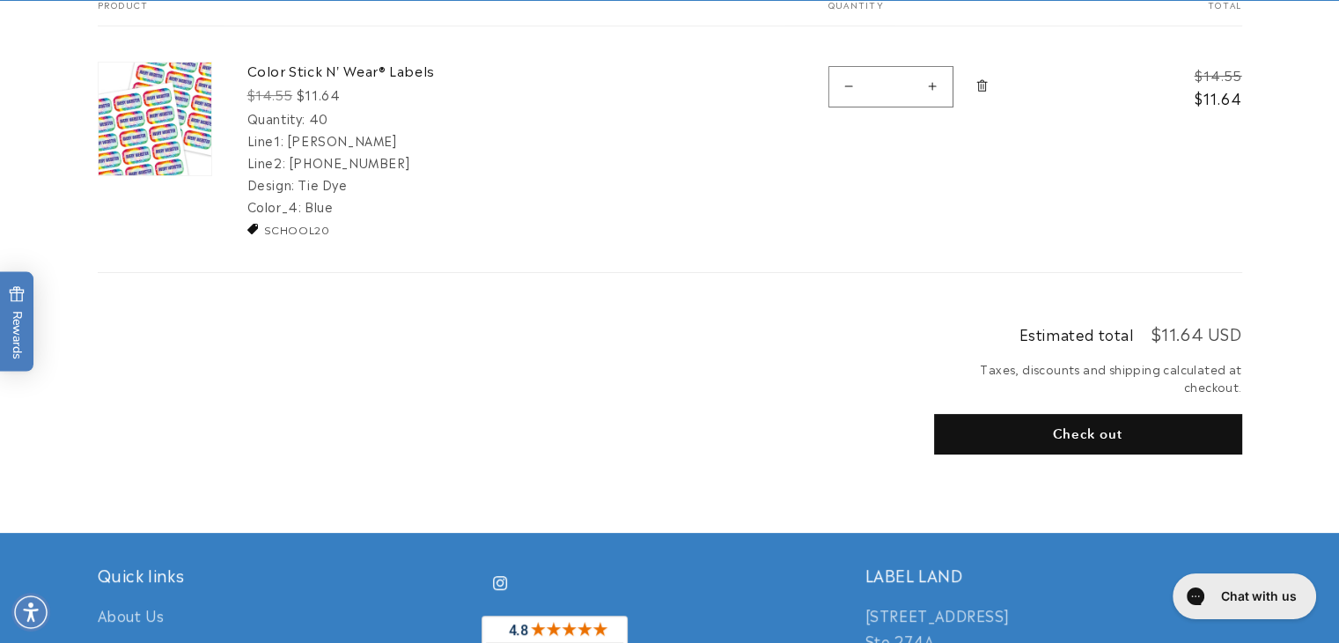
click at [1090, 426] on button "Check out" at bounding box center [1088, 434] width 308 height 41
click at [1073, 434] on button "Check out" at bounding box center [1088, 434] width 308 height 41
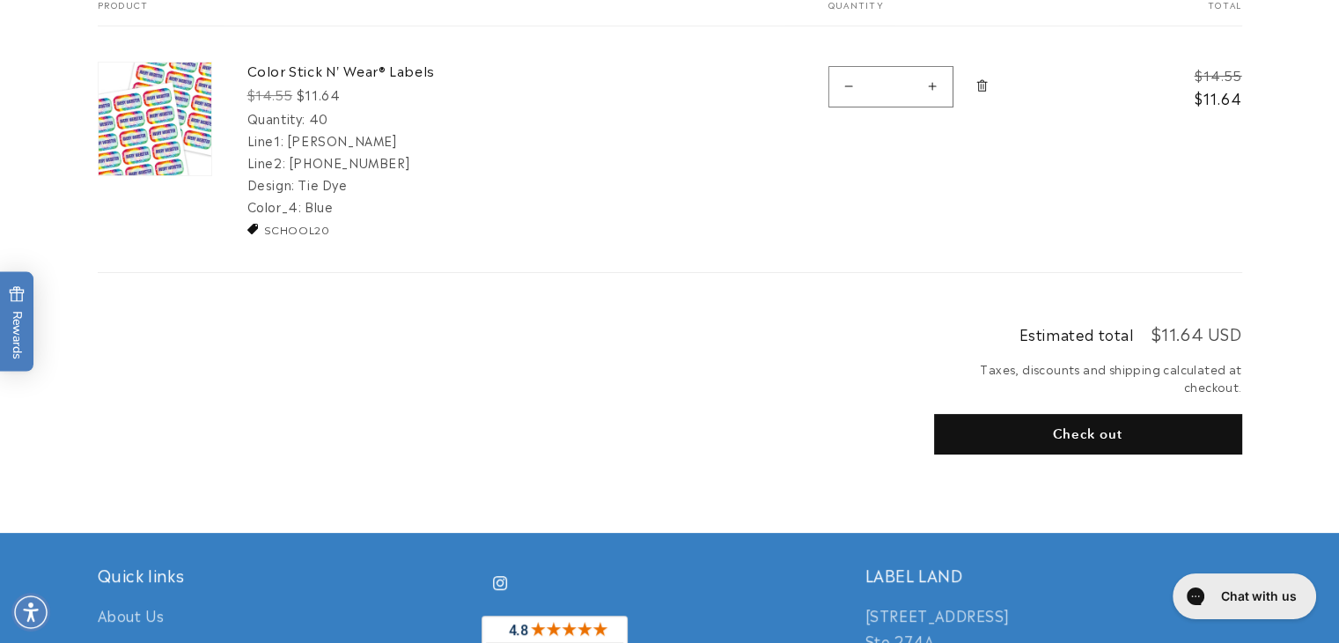
click at [939, 486] on shop-pay-wallet-button at bounding box center [936, 475] width 4 height 21
